Goal: Check status: Check status

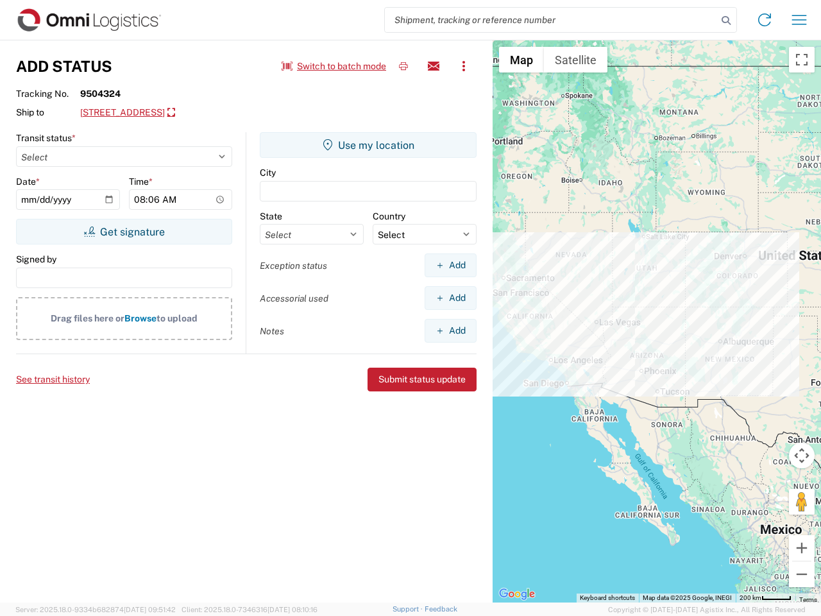
click at [551, 20] on input "search" at bounding box center [551, 20] width 332 height 24
click at [726, 21] on icon at bounding box center [726, 21] width 18 height 18
click at [765, 20] on icon at bounding box center [764, 20] width 21 height 21
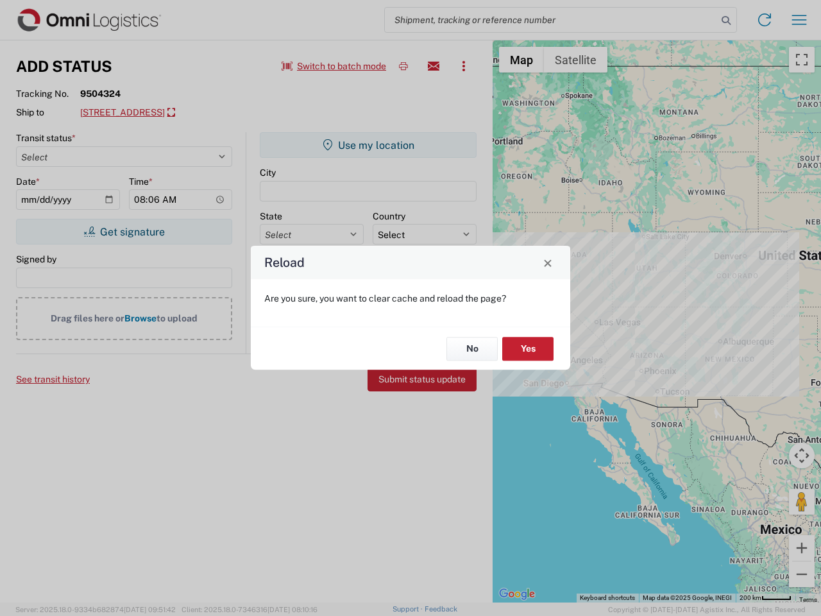
click at [799, 20] on div "Reload Are you sure, you want to clear cache and reload the page? No Yes" at bounding box center [410, 308] width 821 height 616
click at [334, 66] on div "Reload Are you sure, you want to clear cache and reload the page? No Yes" at bounding box center [410, 308] width 821 height 616
click at [404, 66] on div "Reload Are you sure, you want to clear cache and reload the page? No Yes" at bounding box center [410, 308] width 821 height 616
click at [434, 66] on div "Reload Are you sure, you want to clear cache and reload the page? No Yes" at bounding box center [410, 308] width 821 height 616
click at [464, 66] on div "Reload Are you sure, you want to clear cache and reload the page? No Yes" at bounding box center [410, 308] width 821 height 616
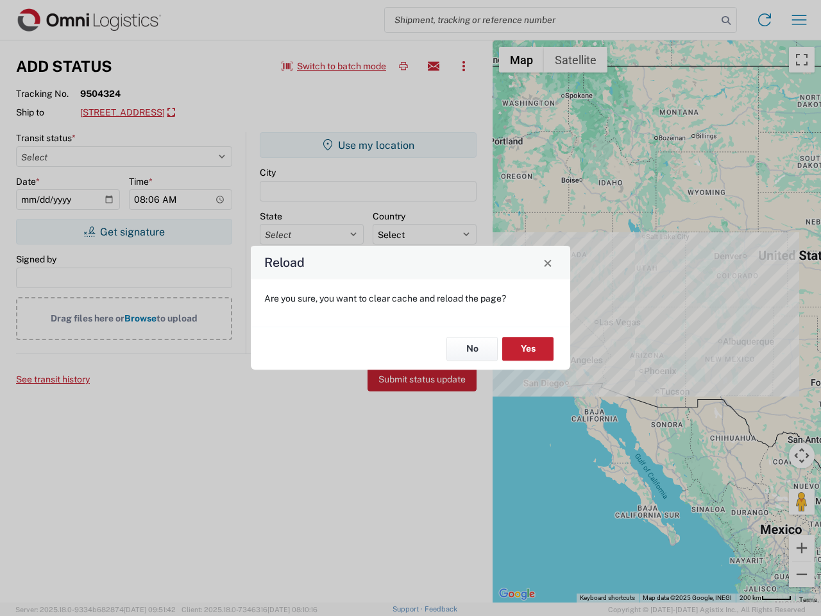
click at [174, 113] on div "Reload Are you sure, you want to clear cache and reload the page? No Yes" at bounding box center [410, 308] width 821 height 616
click at [124, 232] on div "Reload Are you sure, you want to clear cache and reload the page? No Yes" at bounding box center [410, 308] width 821 height 616
